Goal: Information Seeking & Learning: Learn about a topic

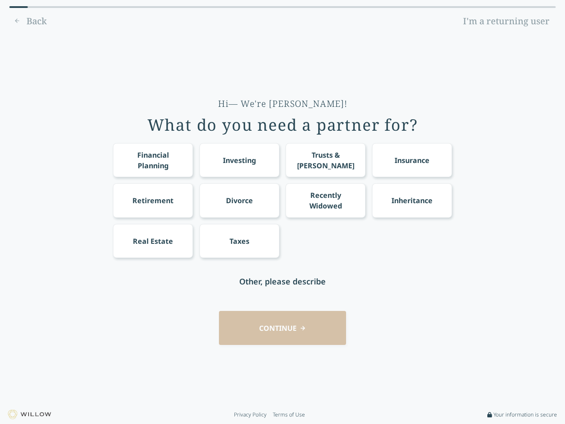
click at [283, 212] on div "Financial Planning Investing Trusts & [PERSON_NAME] Insurance Retirement Divorc…" at bounding box center [282, 200] width 339 height 115
click at [153, 160] on div "Financial Planning" at bounding box center [153, 160] width 64 height 21
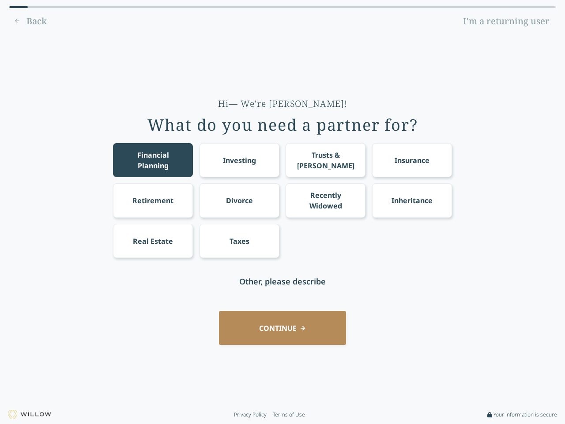
click at [239, 160] on div "Investing" at bounding box center [239, 160] width 33 height 11
click at [325, 160] on div "Trusts & [PERSON_NAME]" at bounding box center [326, 160] width 64 height 21
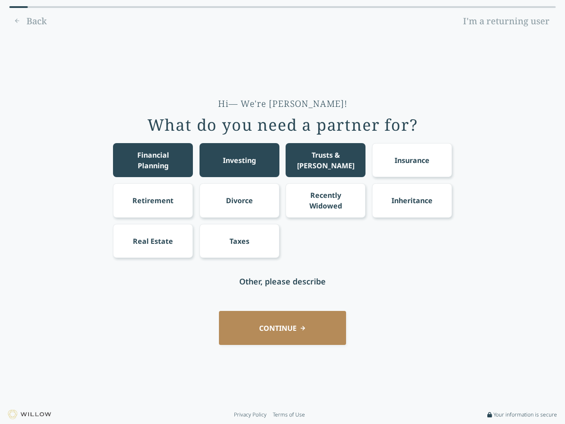
click at [412, 160] on div "Insurance" at bounding box center [412, 160] width 35 height 11
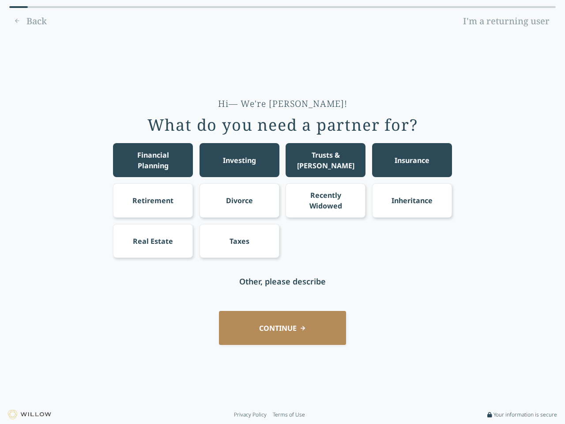
click at [153, 200] on div "Retirement" at bounding box center [152, 200] width 41 height 11
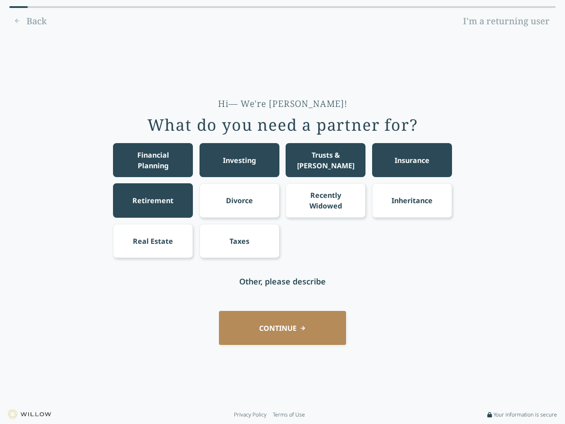
click at [239, 200] on div "Divorce" at bounding box center [239, 200] width 27 height 11
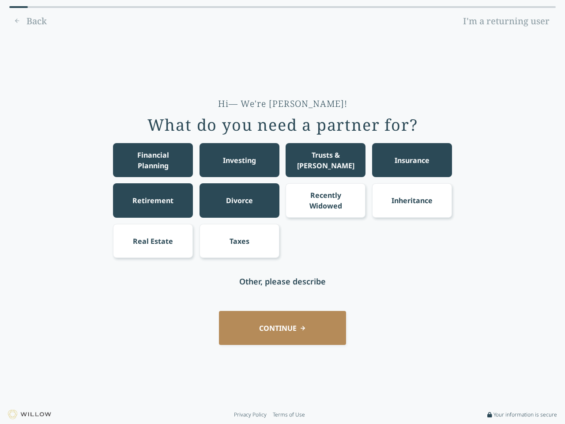
click at [325, 200] on div "Recently Widowed" at bounding box center [326, 200] width 64 height 21
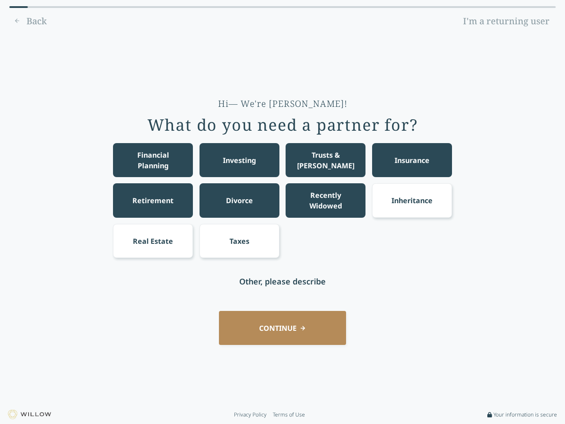
click at [412, 200] on div "Inheritance" at bounding box center [412, 200] width 41 height 11
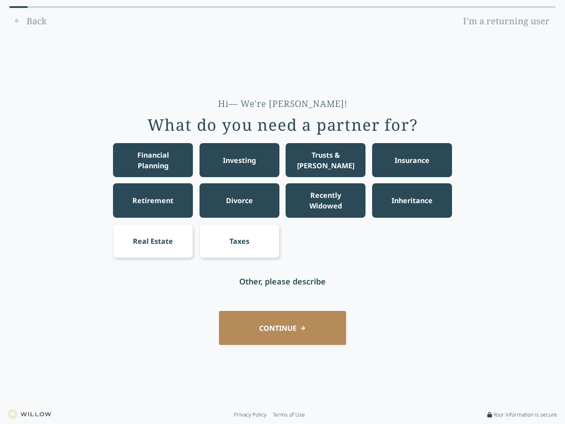
click at [153, 241] on div "Real Estate" at bounding box center [153, 241] width 40 height 11
